Goal: Task Accomplishment & Management: Manage account settings

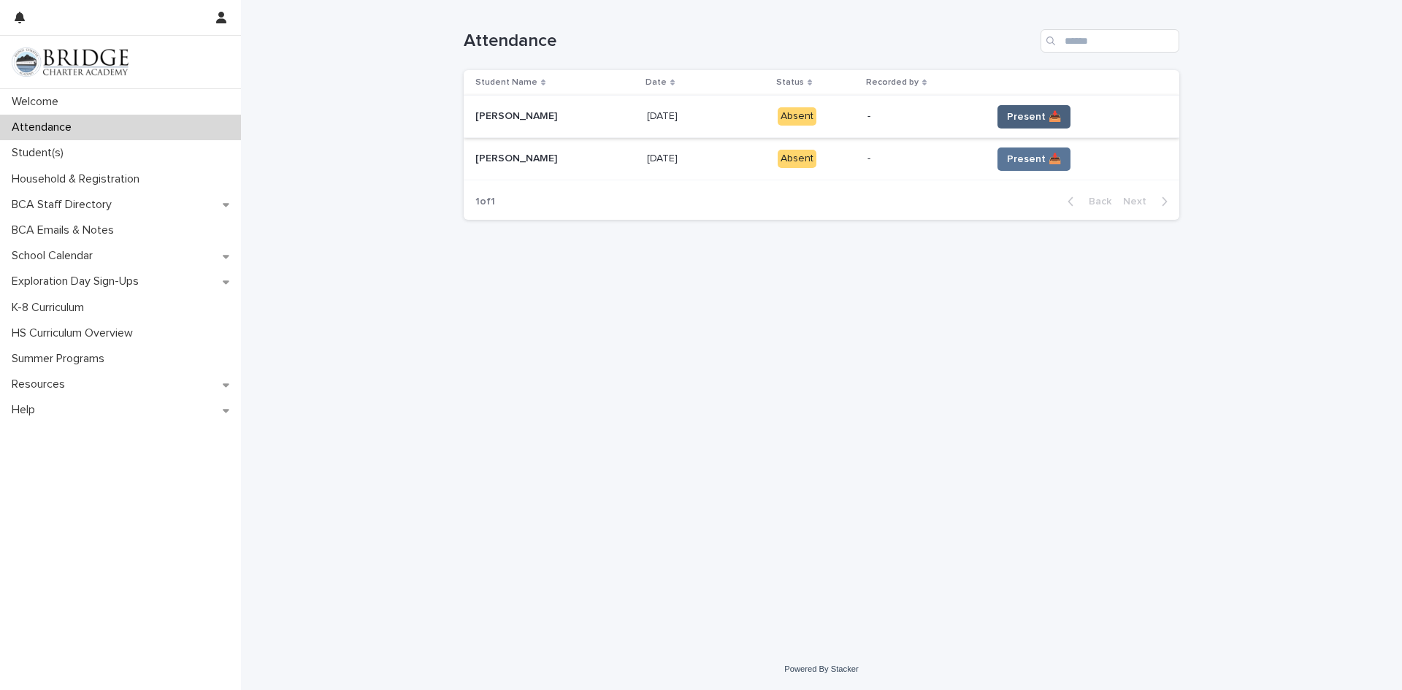
click at [1009, 110] on span "Present 📥" at bounding box center [1034, 117] width 54 height 15
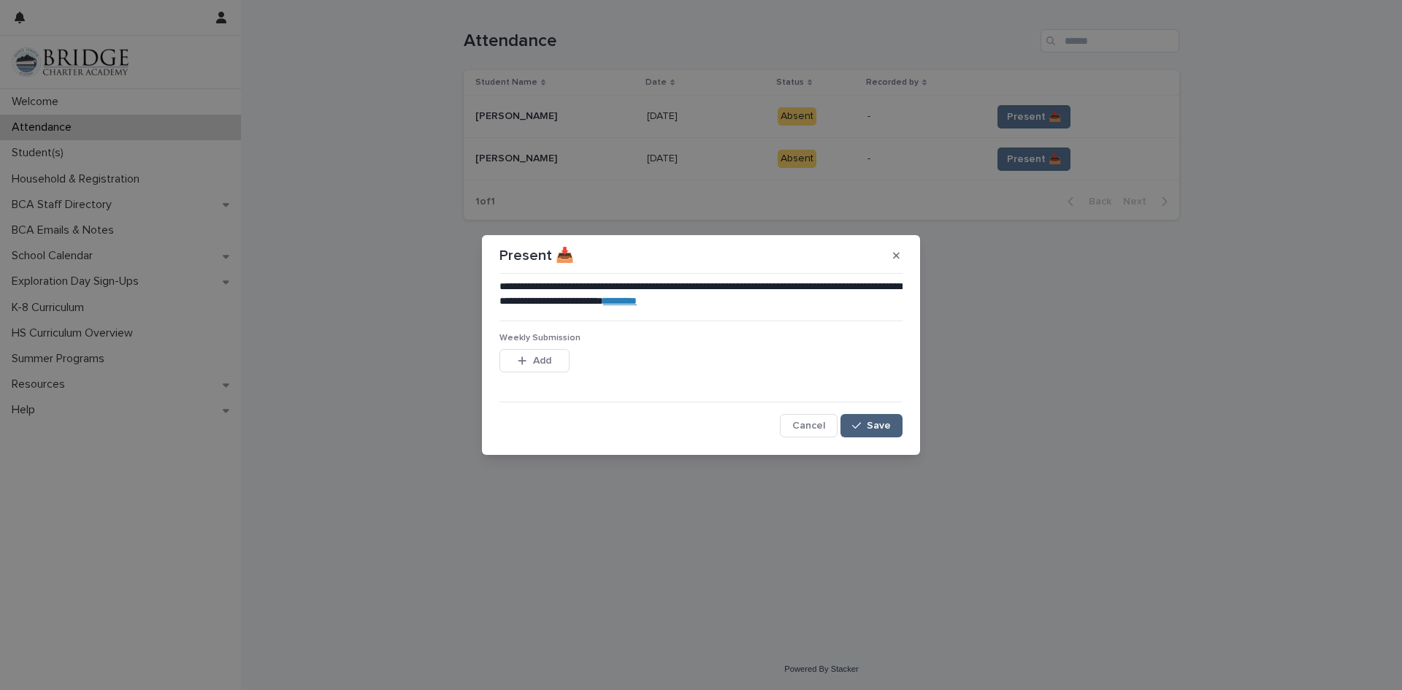
click at [871, 432] on button "Save" at bounding box center [872, 425] width 62 height 23
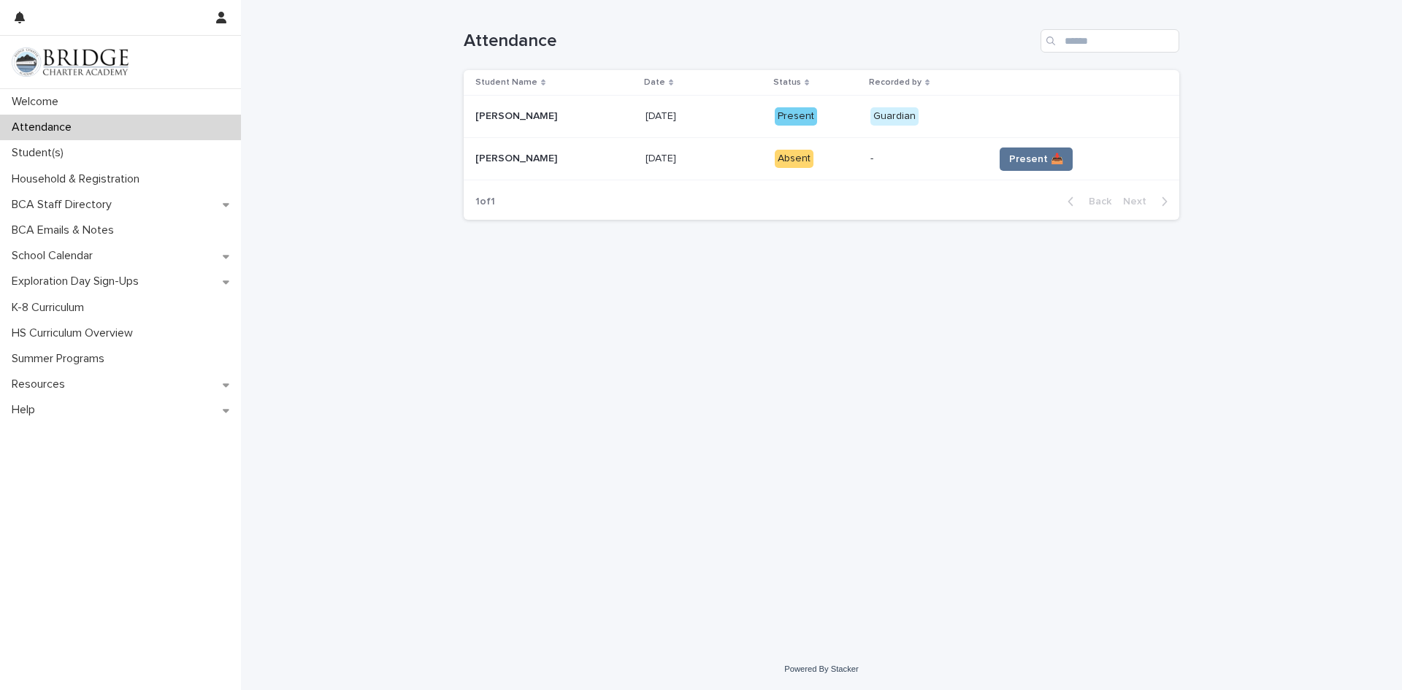
click at [1012, 156] on span "Present 📥" at bounding box center [1036, 159] width 54 height 15
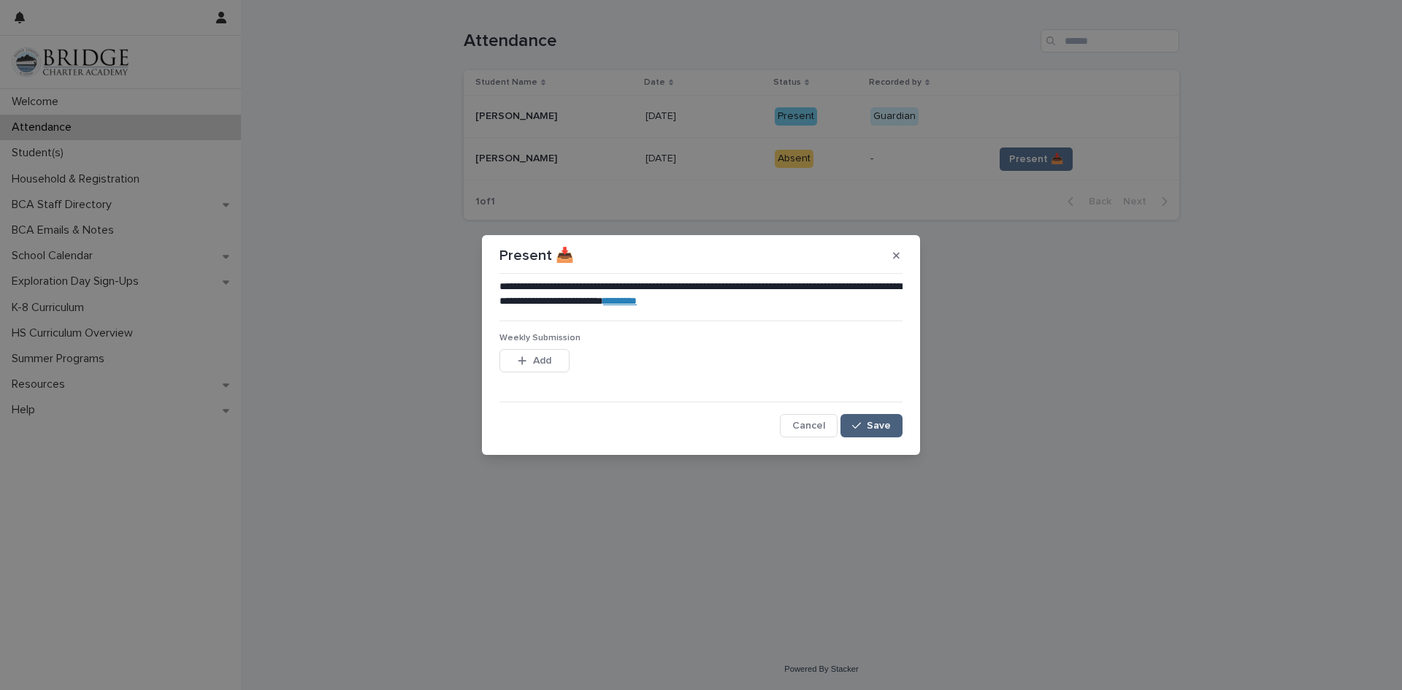
click at [879, 419] on button "Save" at bounding box center [872, 425] width 62 height 23
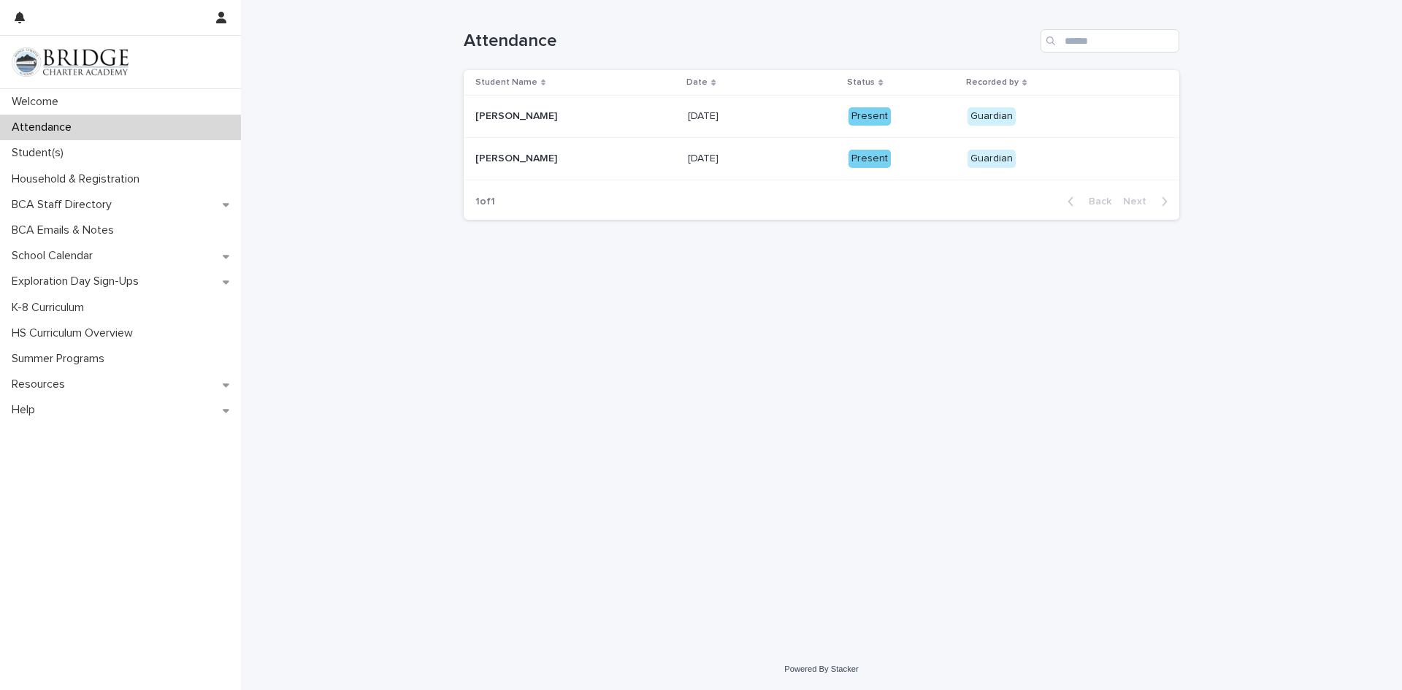
click at [595, 371] on div "Loading... Saving… Loading... Saving… Attendance Student Name Date Status Recor…" at bounding box center [821, 306] width 730 height 612
click at [30, 149] on p "Student(s)" at bounding box center [40, 153] width 69 height 14
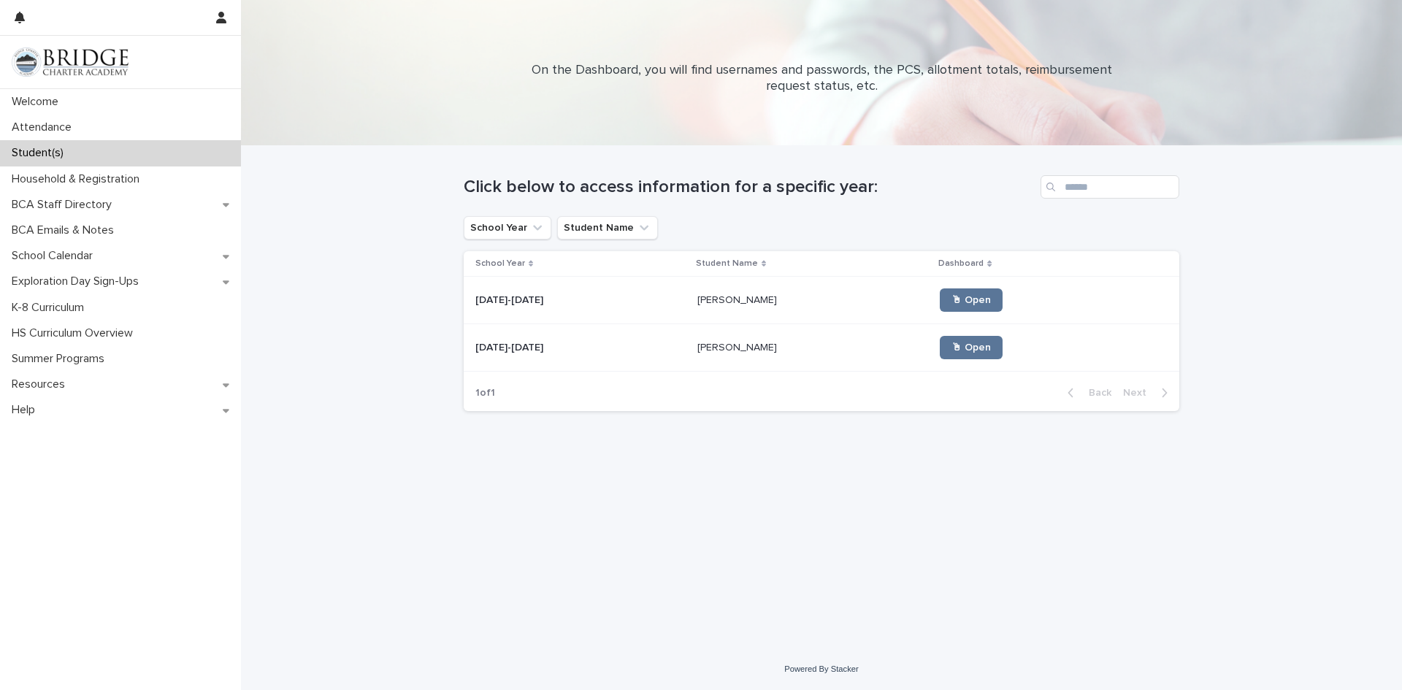
click at [544, 334] on td "[DATE]-[DATE] [DATE]-[DATE]" at bounding box center [578, 347] width 228 height 47
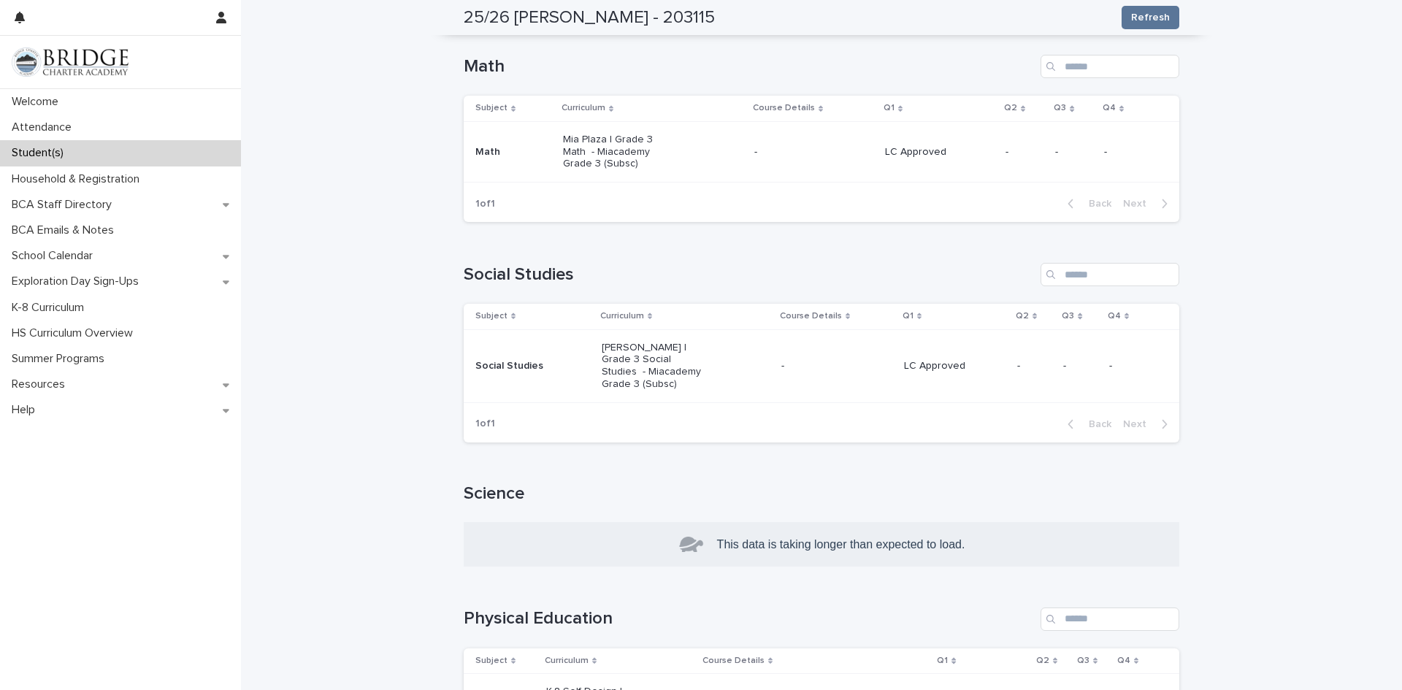
scroll to position [629, 0]
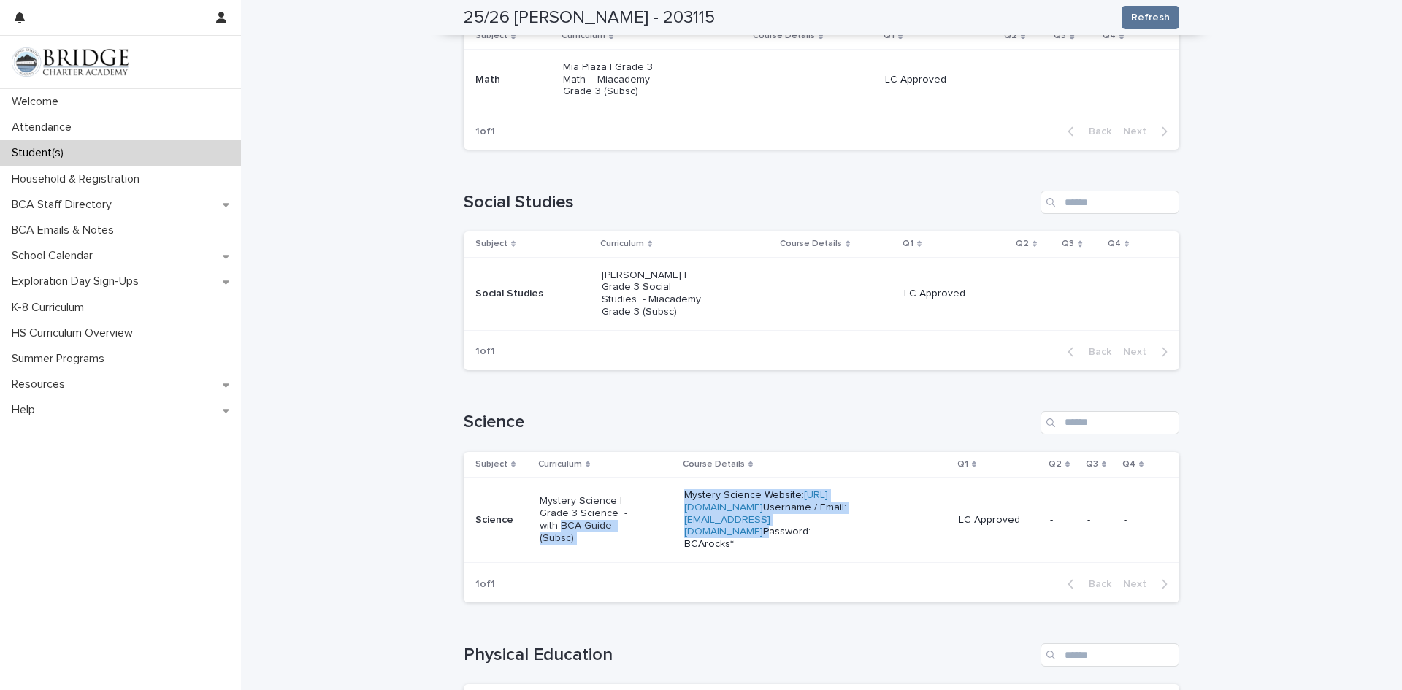
drag, startPoint x: 708, startPoint y: 530, endPoint x: 803, endPoint y: 540, distance: 95.4
click at [803, 540] on tr "Science Mystery Science | Grade 3 Science - with BCA Guide (Subsc) Mystery Scie…" at bounding box center [822, 520] width 716 height 85
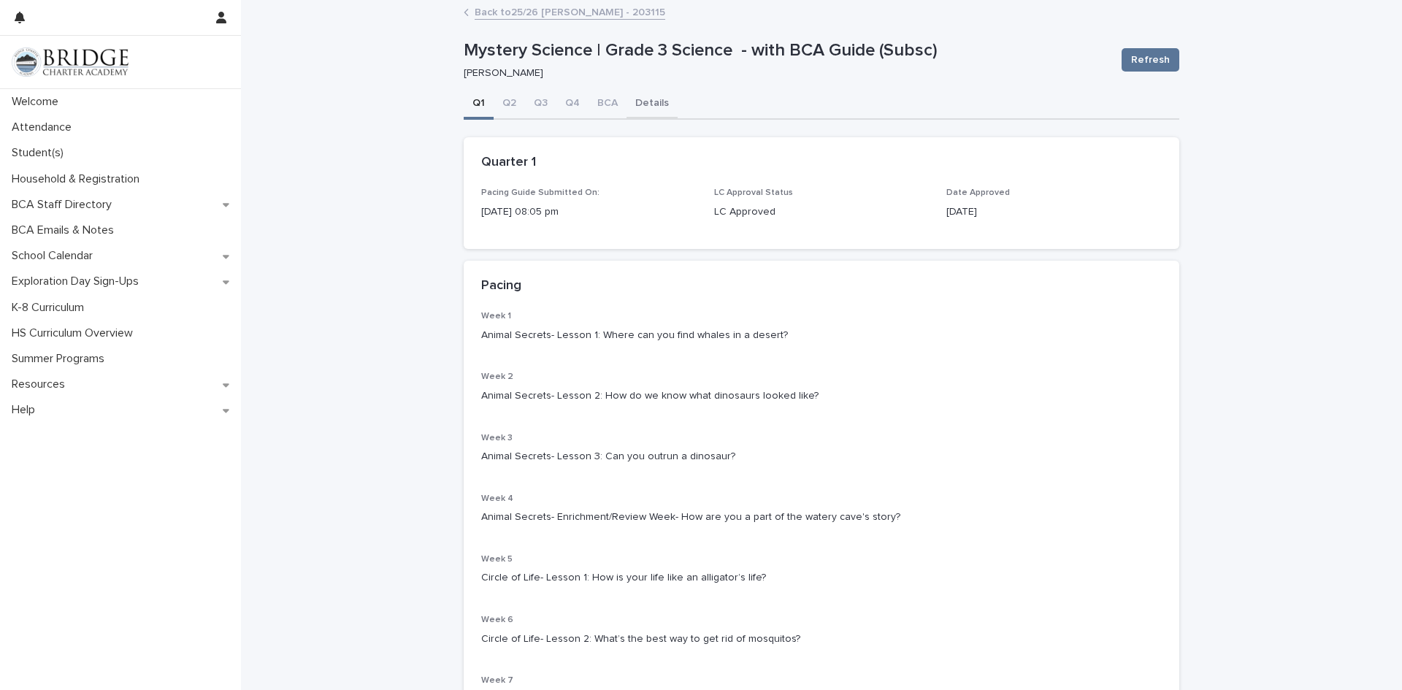
click at [643, 99] on button "Details" at bounding box center [652, 104] width 51 height 31
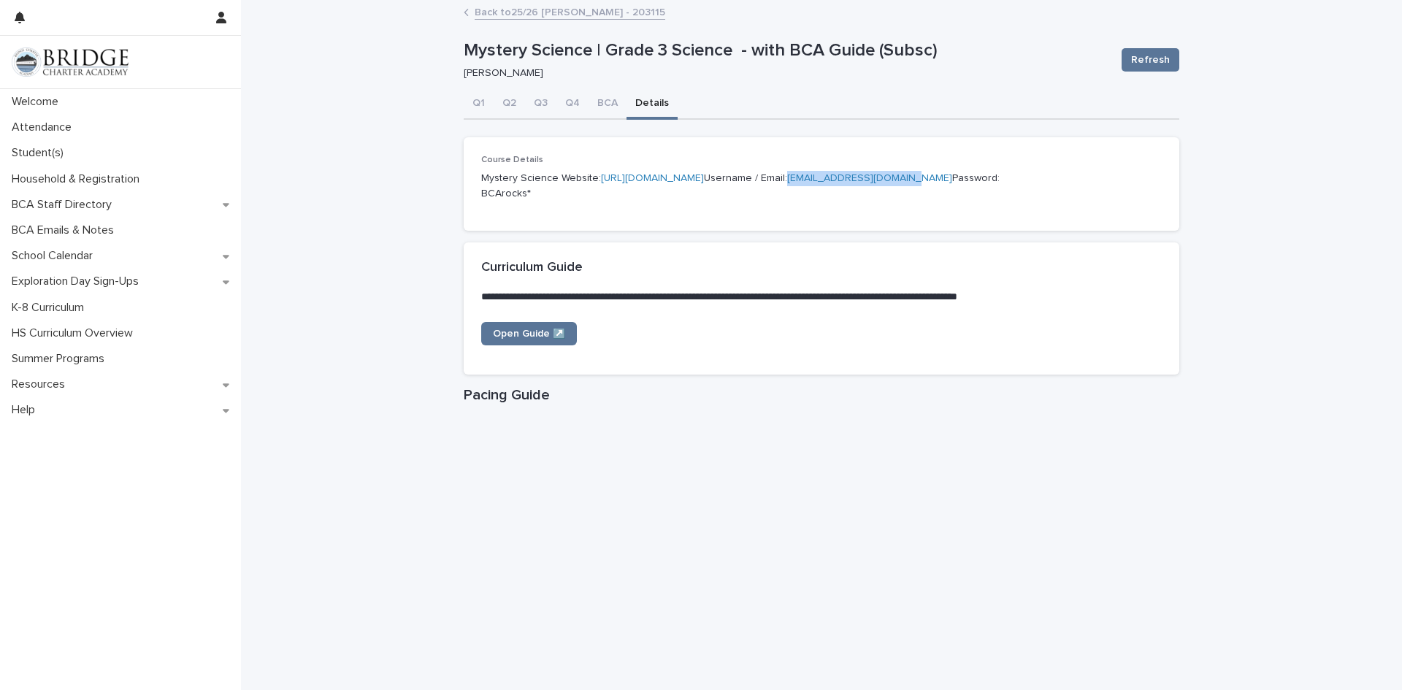
drag, startPoint x: 470, startPoint y: 233, endPoint x: 592, endPoint y: 245, distance: 123.3
click at [592, 231] on div "Course Details Mystery Science Website: [URL][DOMAIN_NAME] Username / Email: [E…" at bounding box center [822, 183] width 716 height 93
copy link "[EMAIL_ADDRESS][DOMAIN_NAME]"
